Goal: Find contact information: Find contact information

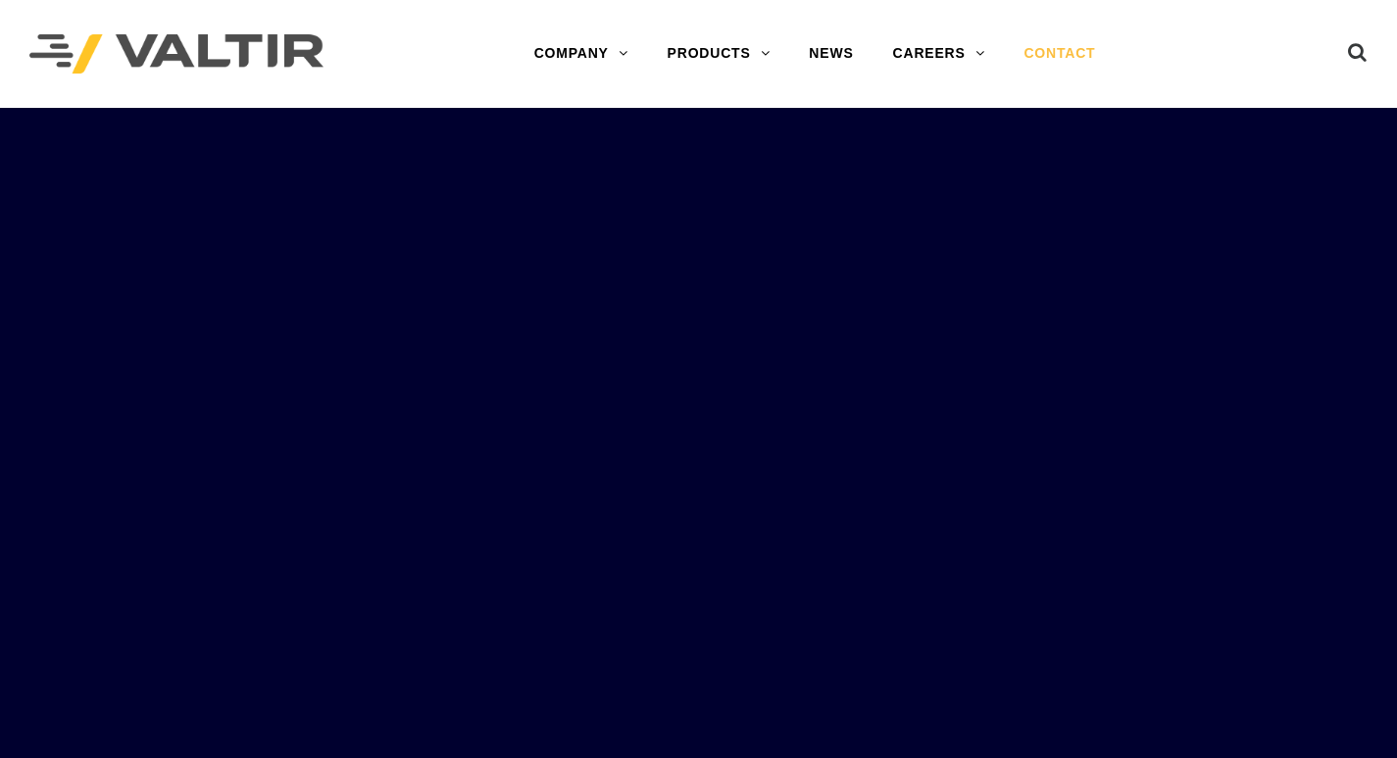
click at [1063, 59] on link "CONTACT" at bounding box center [1059, 53] width 111 height 39
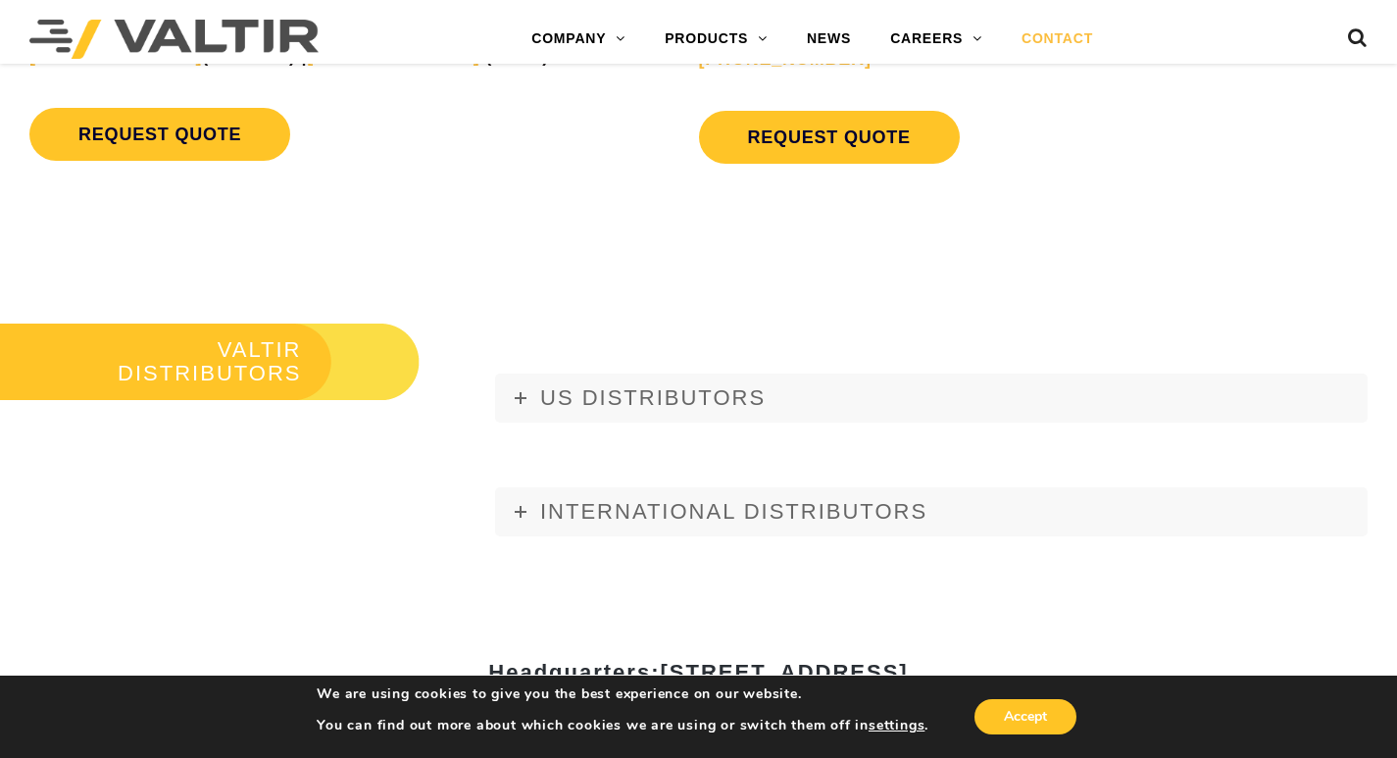
scroll to position [2646, 0]
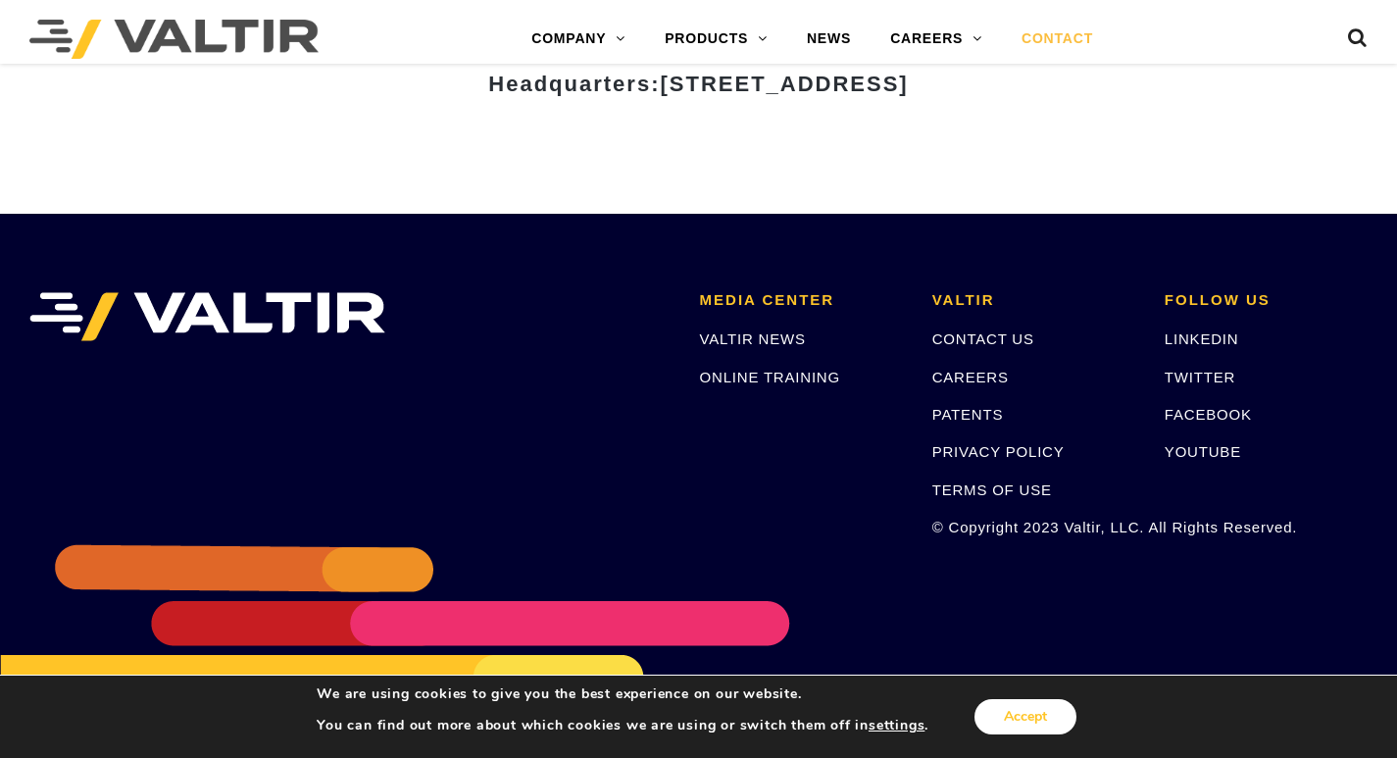
click at [1029, 702] on button "Accept" at bounding box center [1025, 716] width 102 height 35
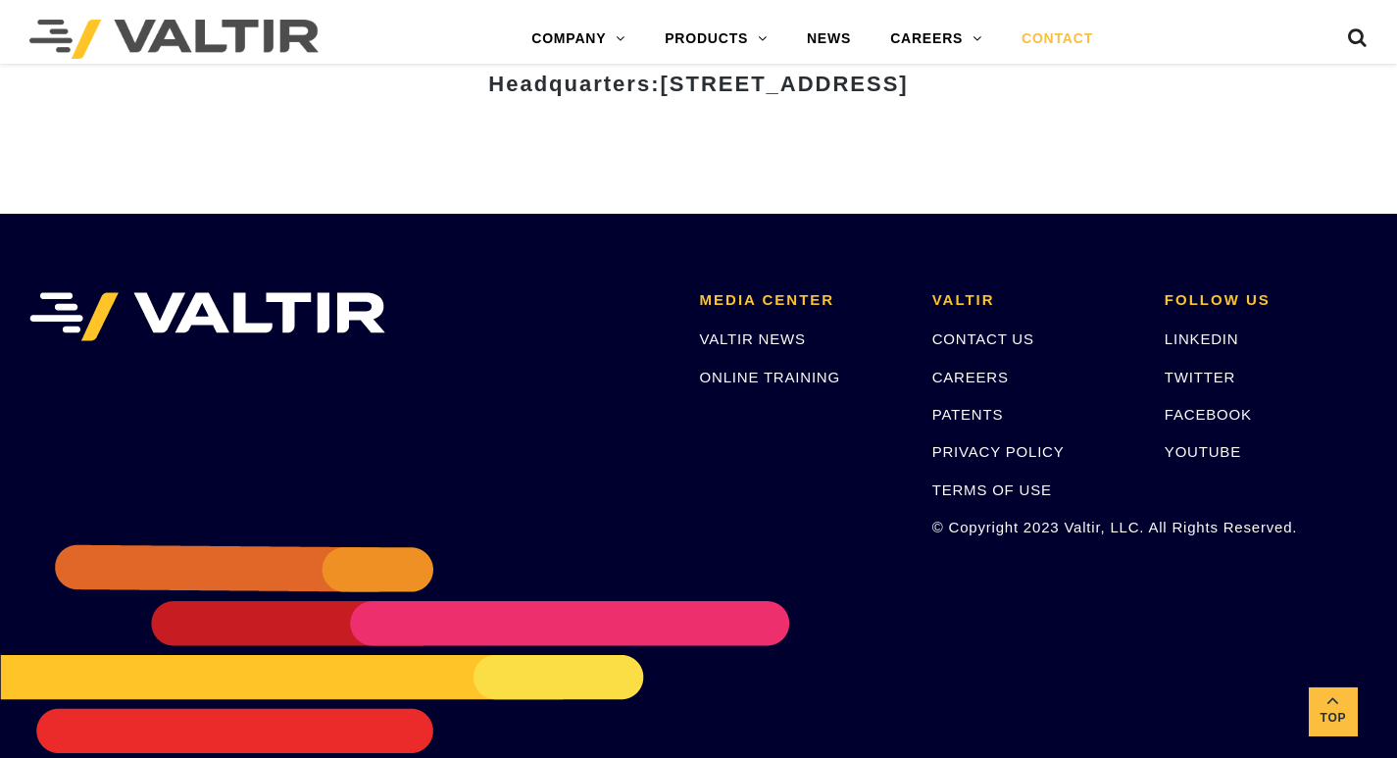
scroll to position [2690, 0]
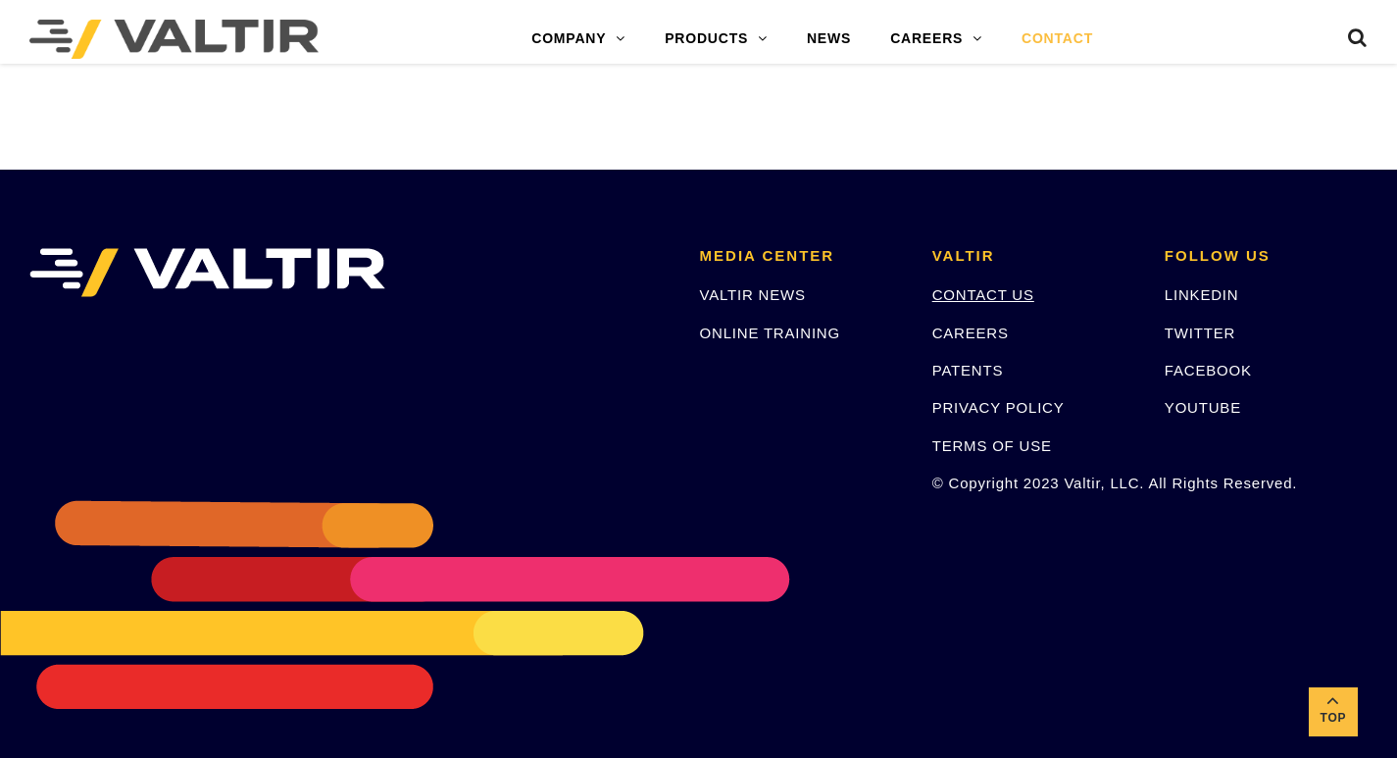
click at [995, 300] on link "CONTACT US" at bounding box center [983, 294] width 102 height 17
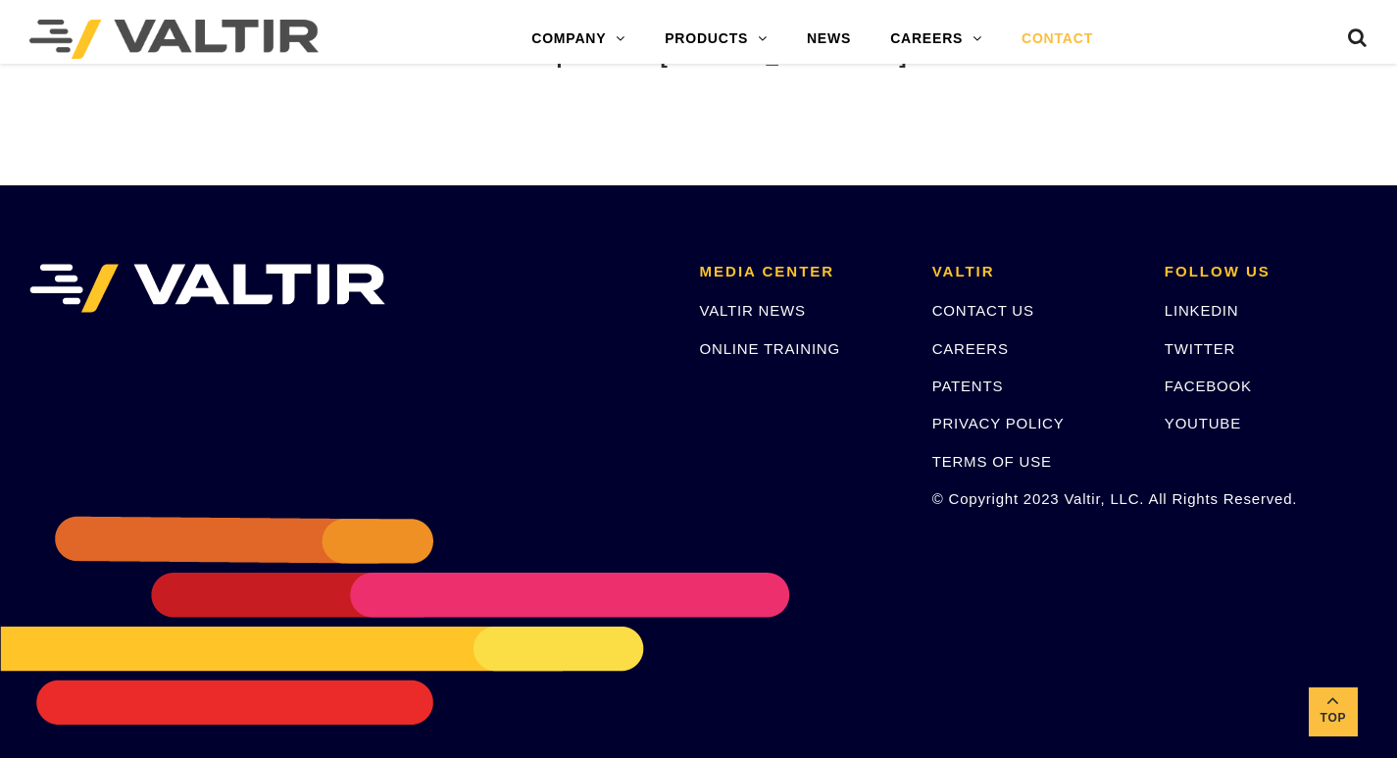
scroll to position [2690, 0]
